Goal: Navigation & Orientation: Find specific page/section

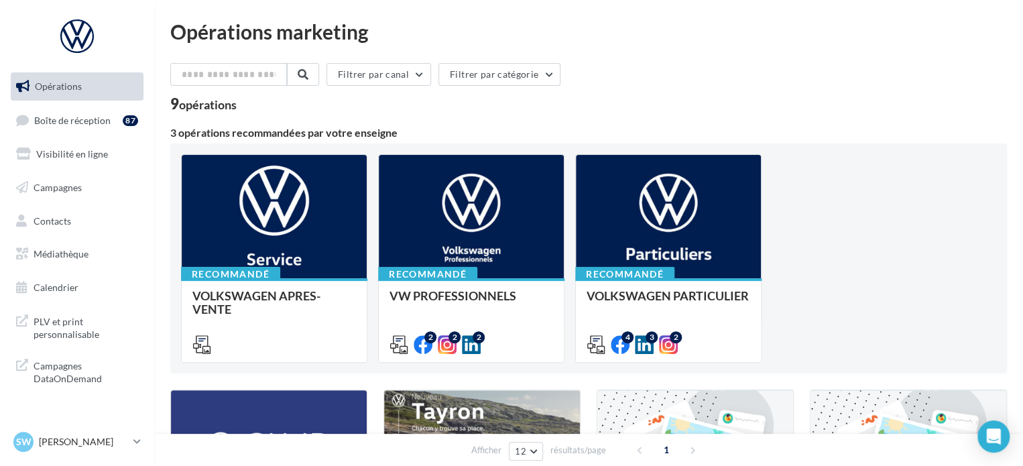
scroll to position [201, 0]
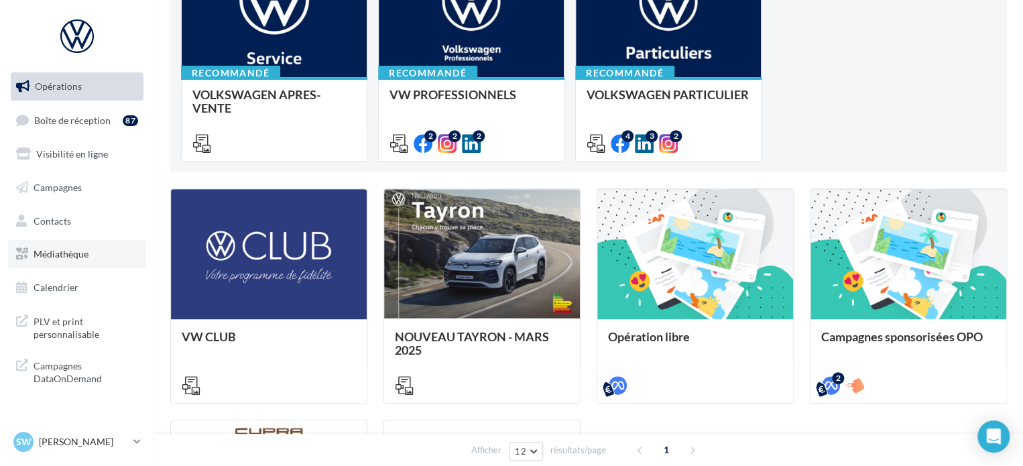
click at [76, 255] on span "Médiathèque" at bounding box center [61, 253] width 55 height 11
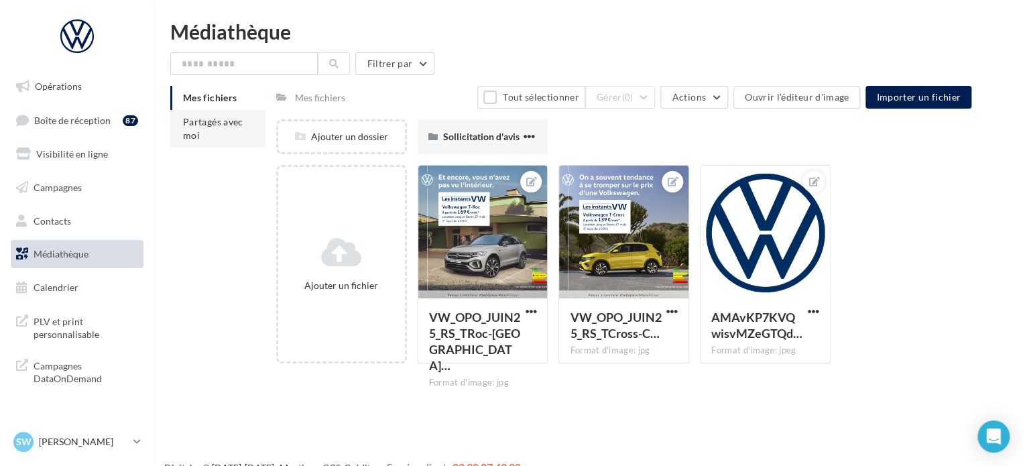
click at [214, 132] on li "Partagés avec moi" at bounding box center [217, 129] width 95 height 38
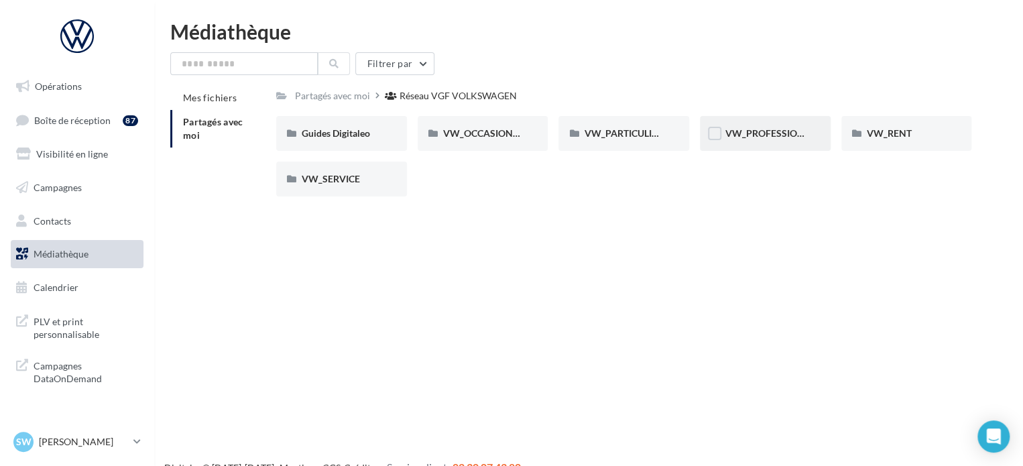
click at [780, 131] on span "VW_PROFESSIONNELS" at bounding box center [776, 132] width 102 height 11
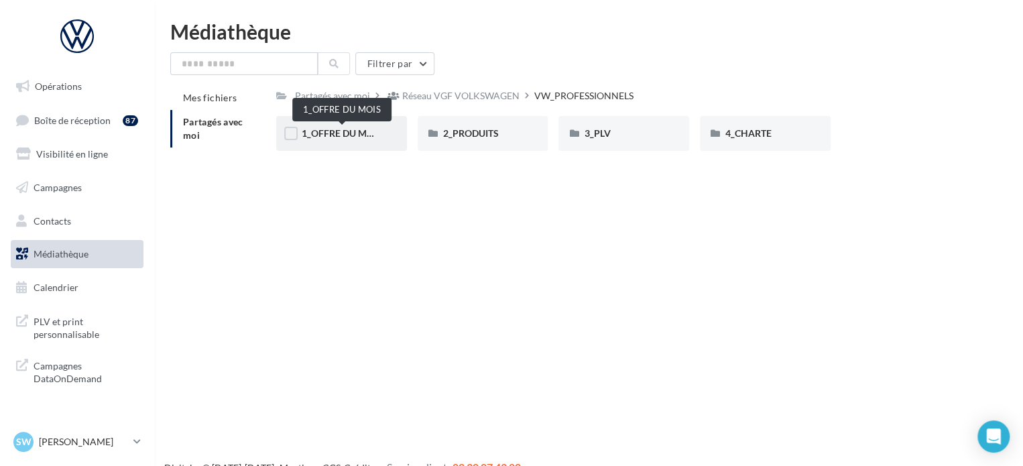
click at [333, 134] on span "1_OFFRE DU MOIS" at bounding box center [342, 132] width 80 height 11
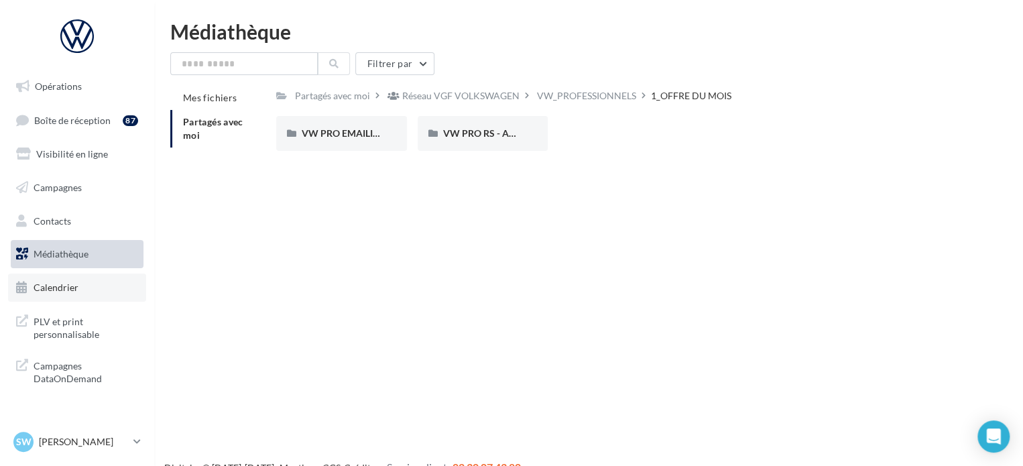
click at [86, 281] on link "Calendrier" at bounding box center [77, 288] width 138 height 28
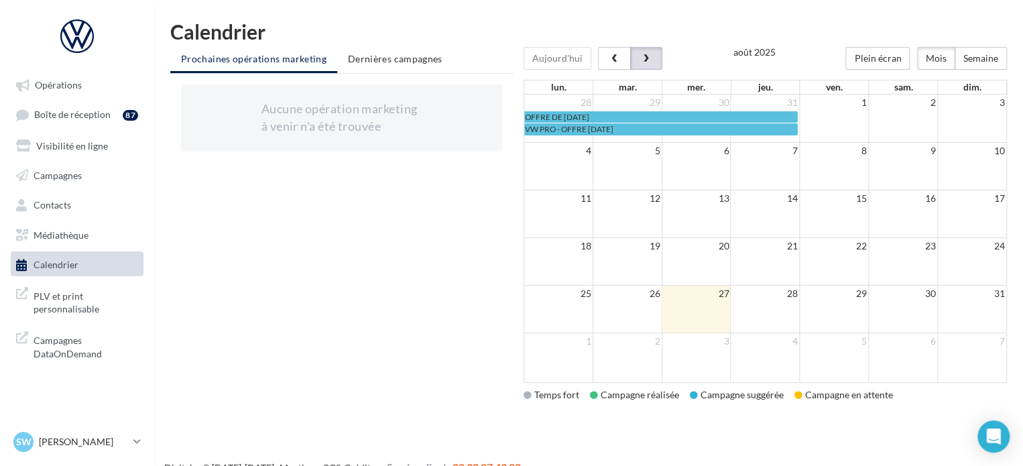
click at [657, 66] on button "button" at bounding box center [646, 58] width 32 height 23
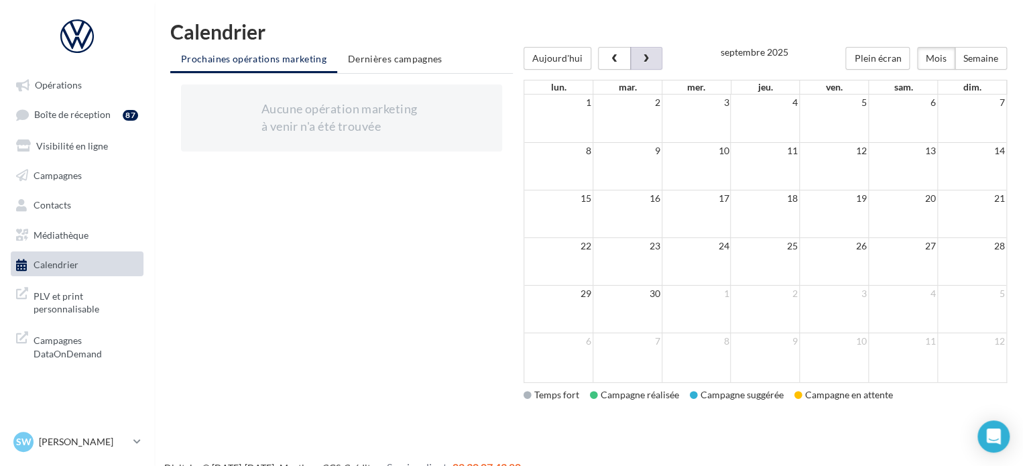
click at [959, 215] on td at bounding box center [971, 214] width 69 height 48
click at [866, 206] on div "15 16 17 18 19 20 21" at bounding box center [765, 199] width 482 height 18
drag, startPoint x: 762, startPoint y: 186, endPoint x: 302, endPoint y: 174, distance: 460.1
click at [754, 185] on td at bounding box center [765, 167] width 69 height 48
click at [70, 88] on span "Opérations" at bounding box center [58, 84] width 47 height 11
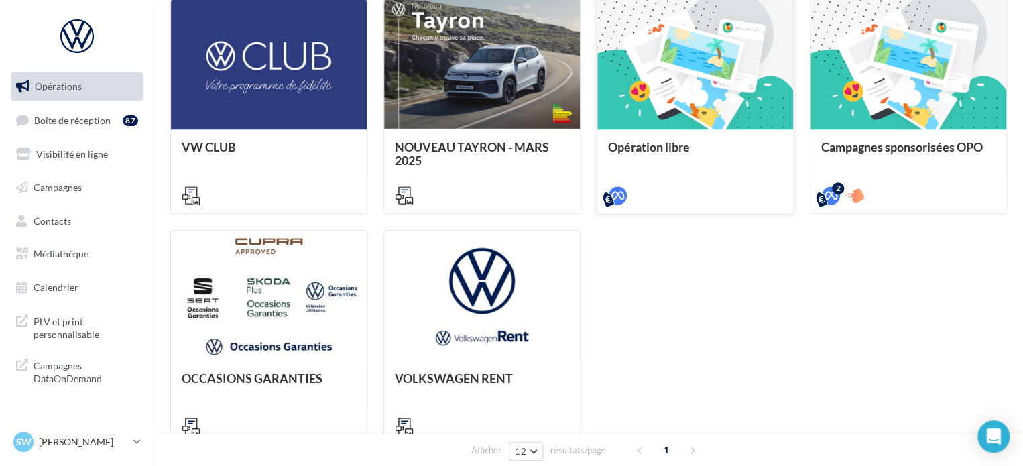
scroll to position [402, 0]
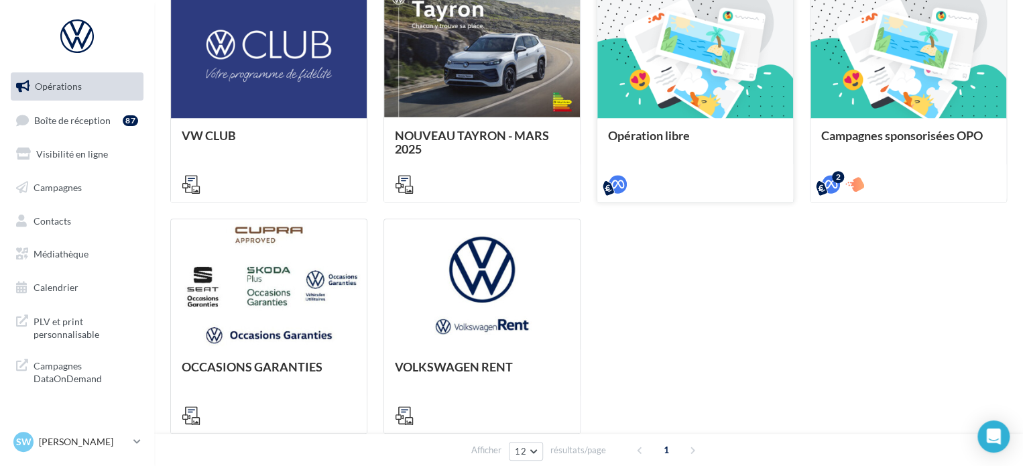
click at [764, 166] on div at bounding box center [695, 183] width 196 height 38
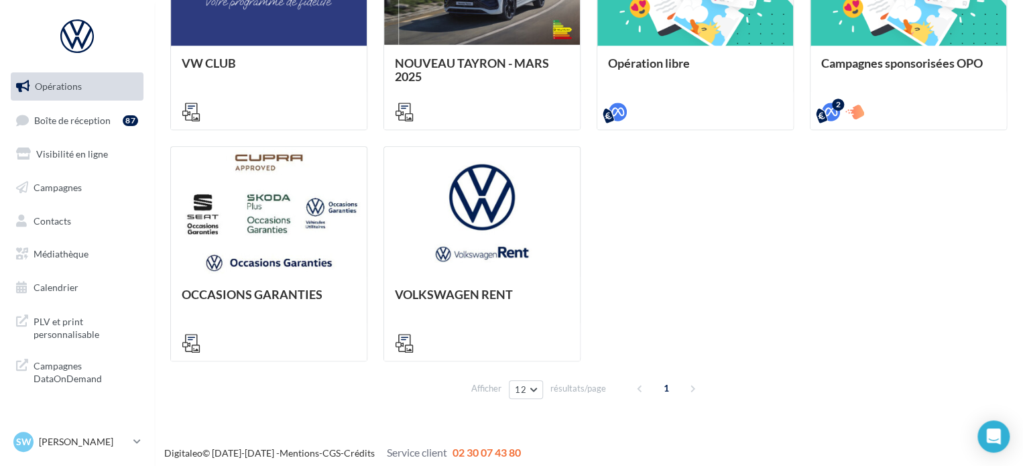
scroll to position [481, 0]
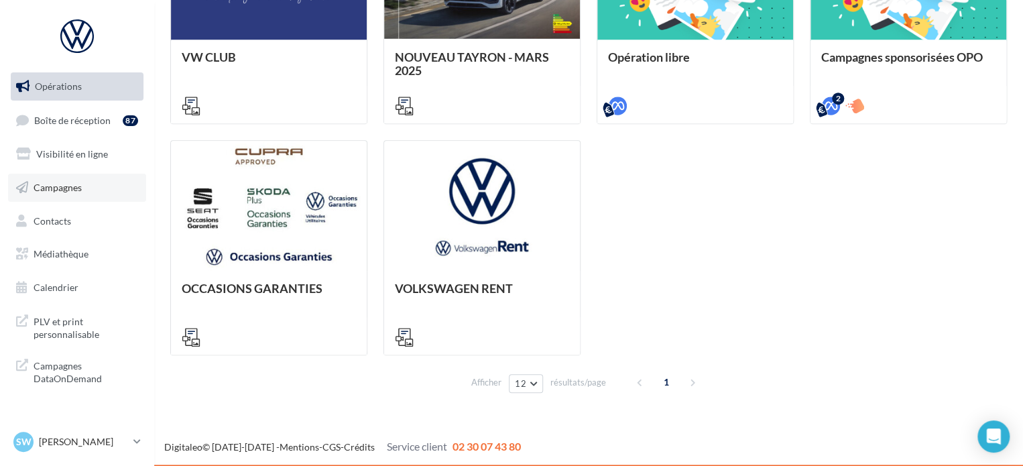
click at [86, 188] on link "Campagnes" at bounding box center [77, 188] width 138 height 28
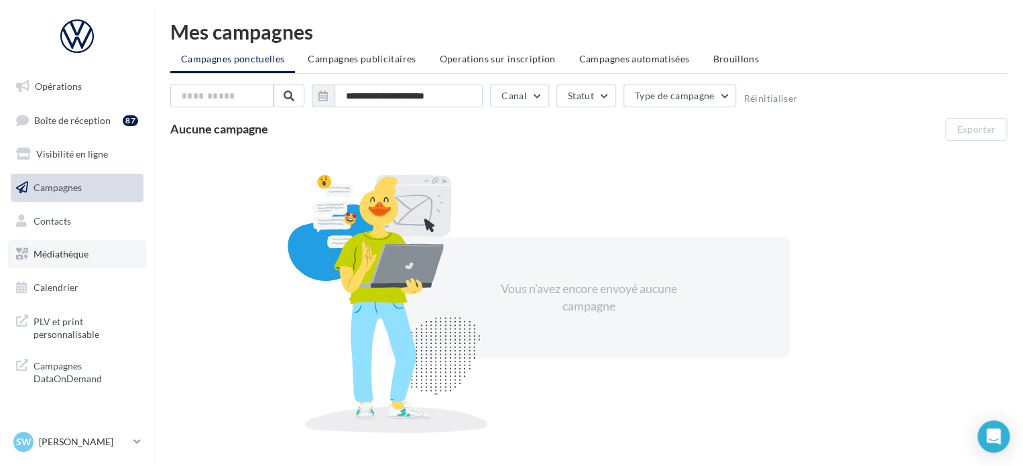
click at [88, 255] on span "Médiathèque" at bounding box center [61, 253] width 55 height 11
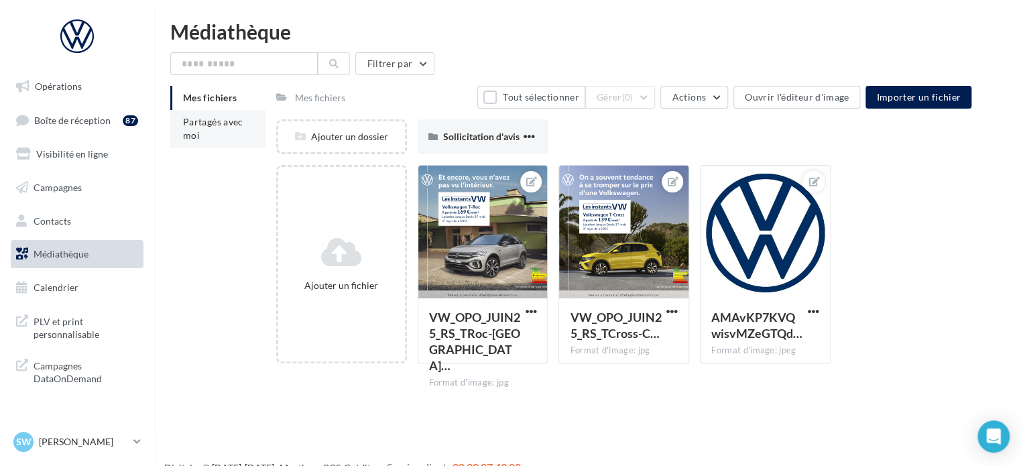
click at [192, 123] on span "Partagés avec moi" at bounding box center [213, 128] width 60 height 25
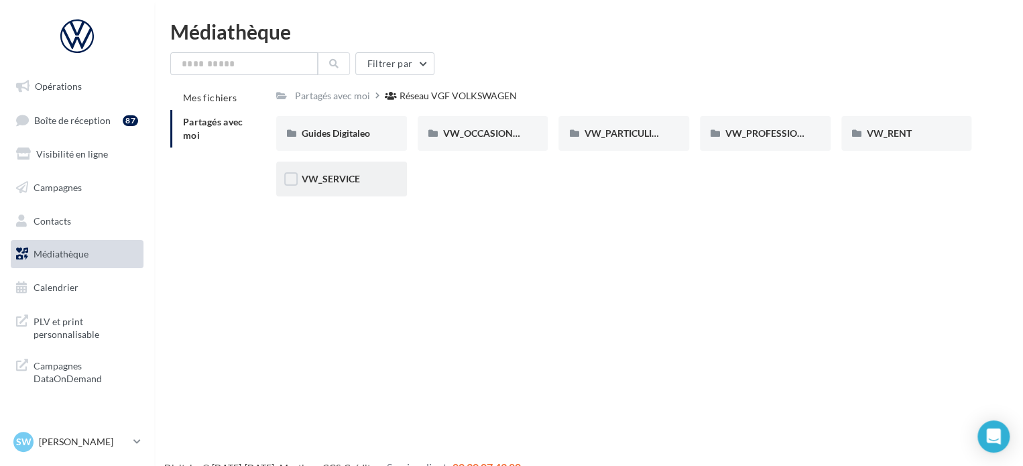
click at [365, 185] on div "VW_SERVICE" at bounding box center [342, 178] width 80 height 13
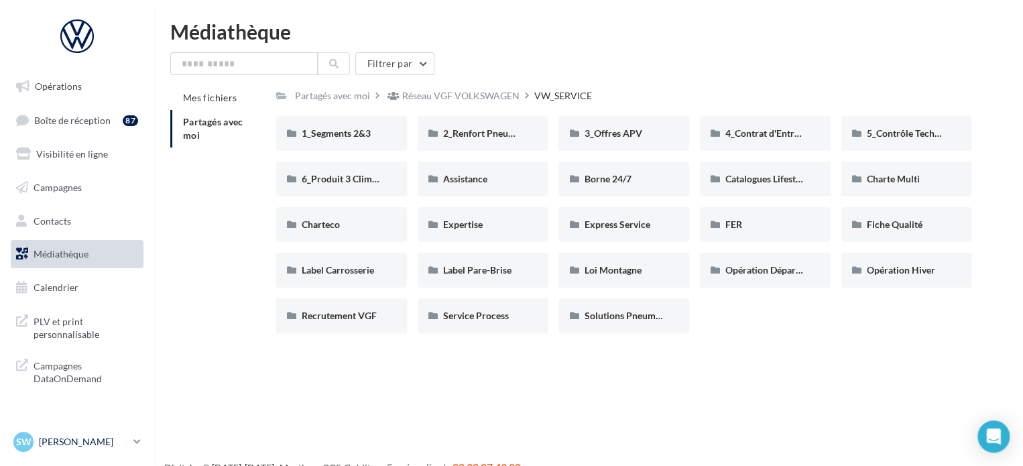
click at [83, 434] on div "SW [PERSON_NAME] vw-[PERSON_NAME]-54510" at bounding box center [70, 442] width 115 height 20
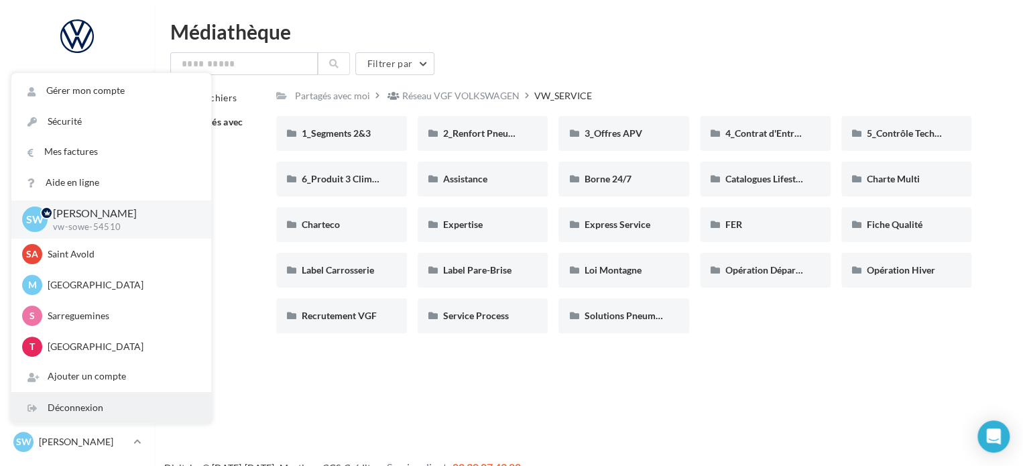
click at [113, 408] on div "Déconnexion" at bounding box center [111, 408] width 200 height 30
